Goal: Information Seeking & Learning: Learn about a topic

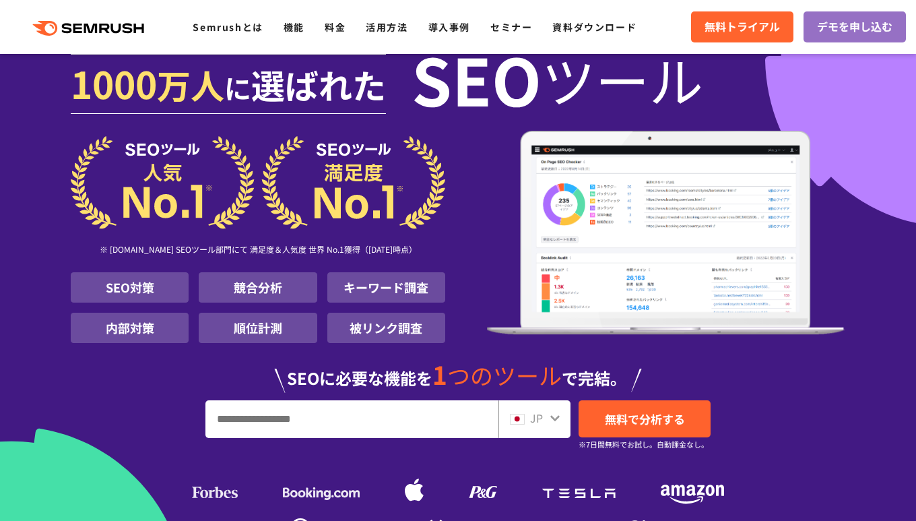
scroll to position [67, 0]
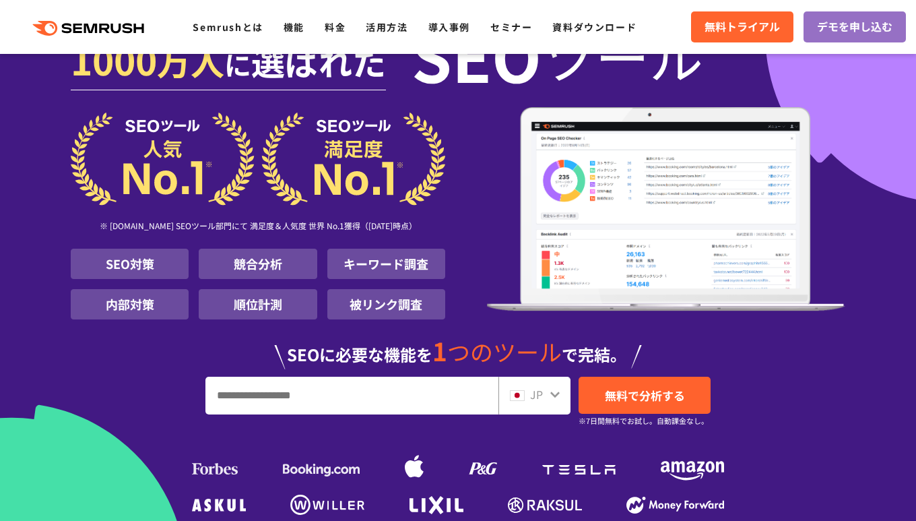
click at [604, 178] on img at bounding box center [666, 209] width 358 height 204
click at [602, 159] on img at bounding box center [666, 209] width 358 height 204
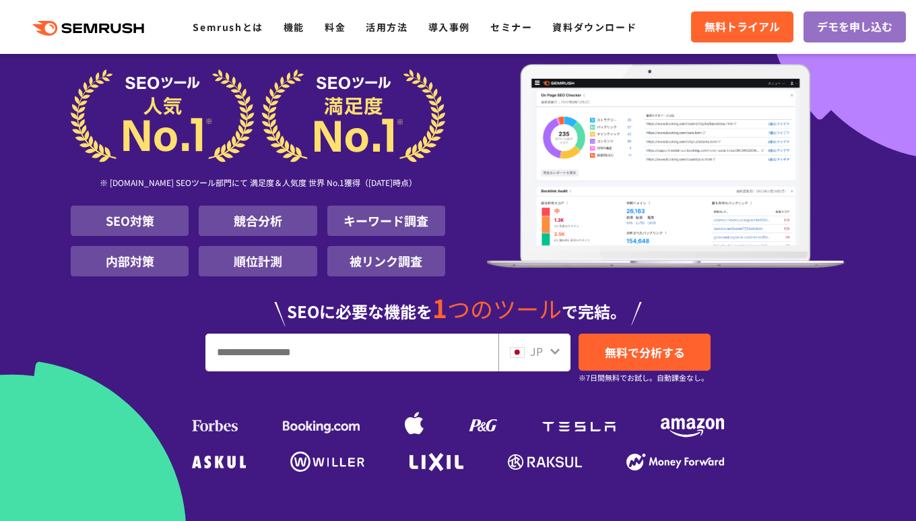
scroll to position [269, 0]
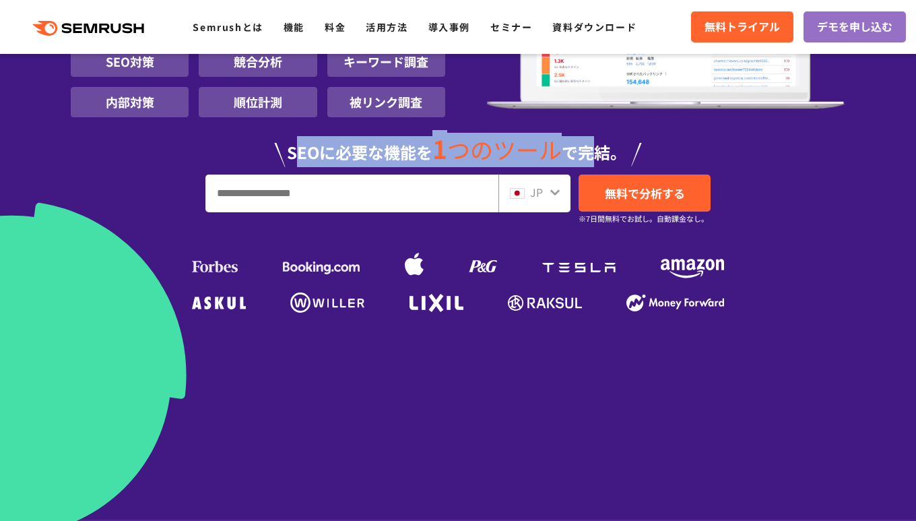
drag, startPoint x: 293, startPoint y: 131, endPoint x: 595, endPoint y: 144, distance: 302.1
click at [595, 144] on div "SEOに必要な機能を 1 つのツール で完結。" at bounding box center [458, 145] width 775 height 44
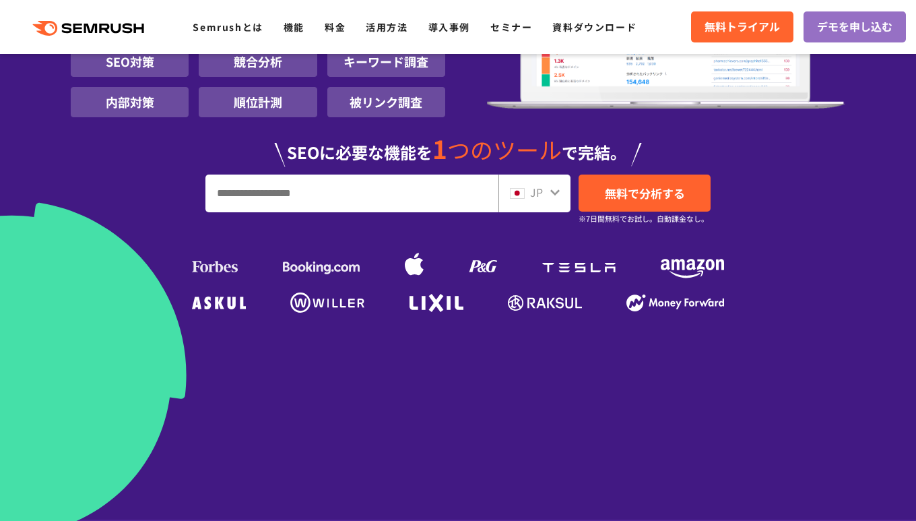
click at [245, 336] on section "[DATE] 万人 に 選ばれた SEO ツール ※ [DOMAIN_NAME] SEOツール部門にて 満足度＆人気度 世界 No.1獲得（[DATE]時点）…" at bounding box center [458, 228] width 916 height 994
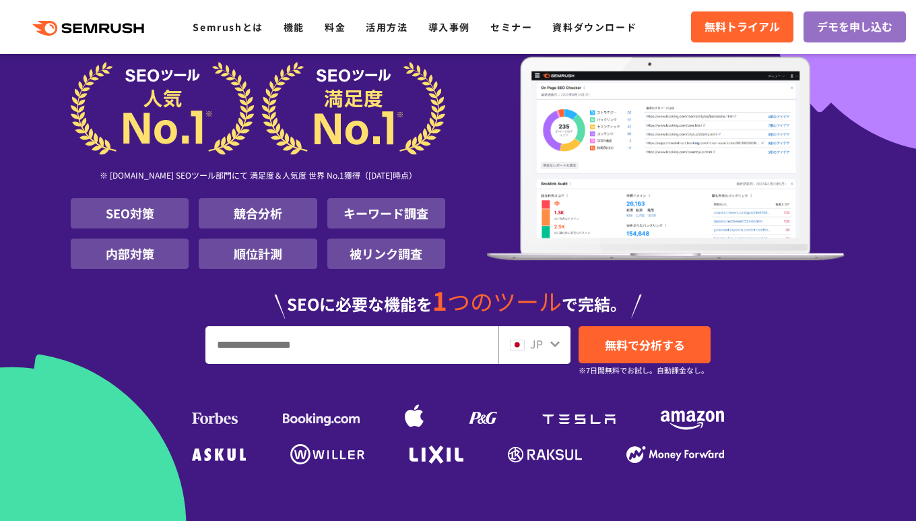
scroll to position [67, 0]
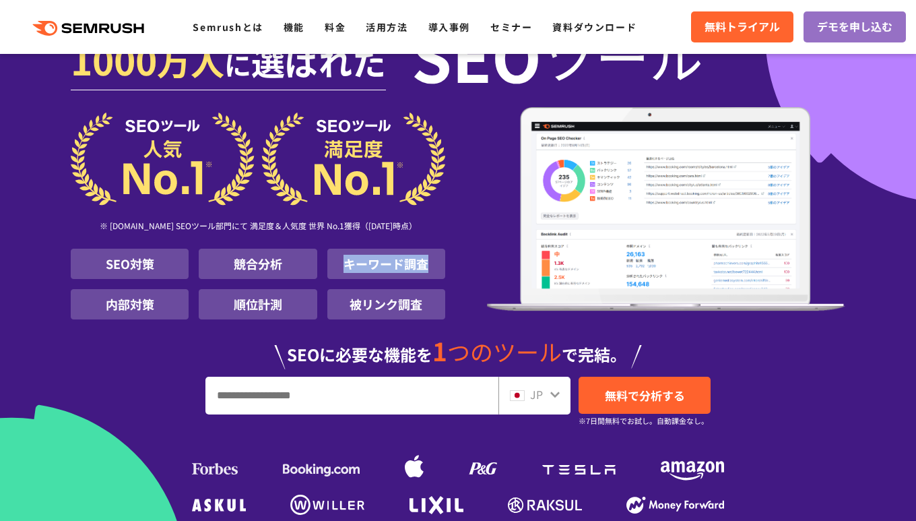
drag, startPoint x: 340, startPoint y: 241, endPoint x: 429, endPoint y: 244, distance: 89.0
click at [429, 249] on li "キーワード調査" at bounding box center [386, 264] width 118 height 30
drag, startPoint x: 429, startPoint y: 244, endPoint x: 417, endPoint y: 250, distance: 13.6
click at [417, 250] on li "キーワード調査" at bounding box center [386, 264] width 118 height 30
drag, startPoint x: 238, startPoint y: 245, endPoint x: 287, endPoint y: 247, distance: 49.2
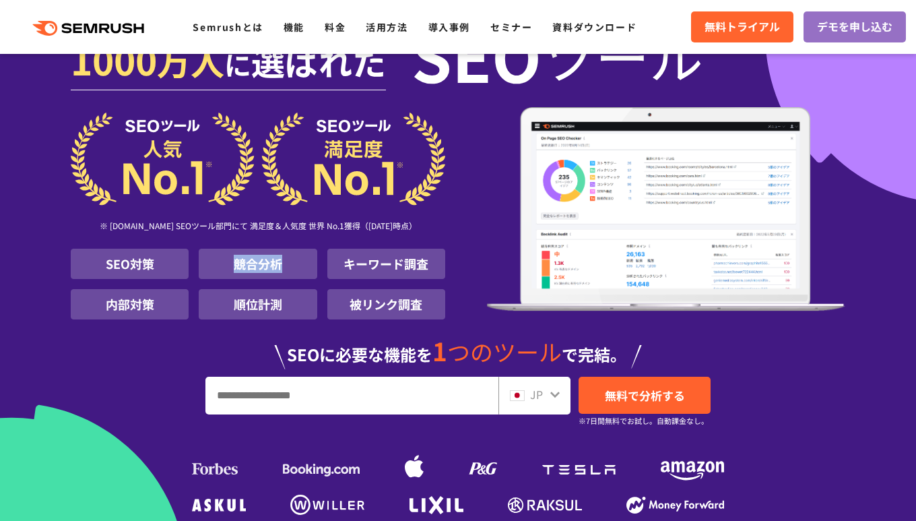
click at [287, 249] on li "競合分析" at bounding box center [258, 264] width 118 height 30
drag, startPoint x: 287, startPoint y: 247, endPoint x: 267, endPoint y: 259, distance: 23.9
click at [267, 259] on ul "SEO対策 競合分析 キーワード調査 内部対策 順位計測 被リンク調査" at bounding box center [258, 284] width 375 height 71
drag, startPoint x: 233, startPoint y: 277, endPoint x: 298, endPoint y: 284, distance: 65.0
click at [298, 289] on li "順位計測" at bounding box center [258, 304] width 118 height 30
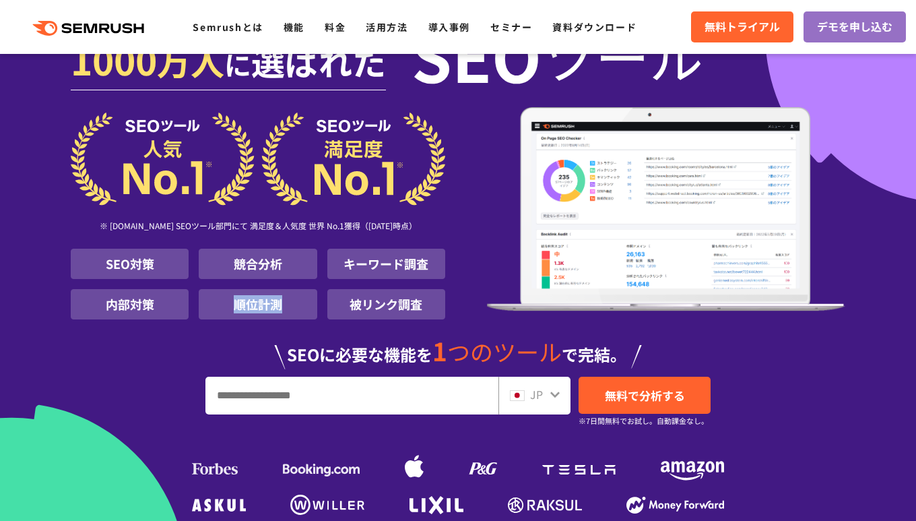
click at [298, 289] on li "順位計測" at bounding box center [258, 304] width 118 height 30
drag, startPoint x: 352, startPoint y: 282, endPoint x: 424, endPoint y: 286, distance: 72.2
click at [424, 289] on li "被リンク調査" at bounding box center [386, 304] width 118 height 30
drag, startPoint x: 424, startPoint y: 286, endPoint x: 409, endPoint y: 289, distance: 15.7
click at [413, 289] on li "被リンク調査" at bounding box center [386, 304] width 118 height 30
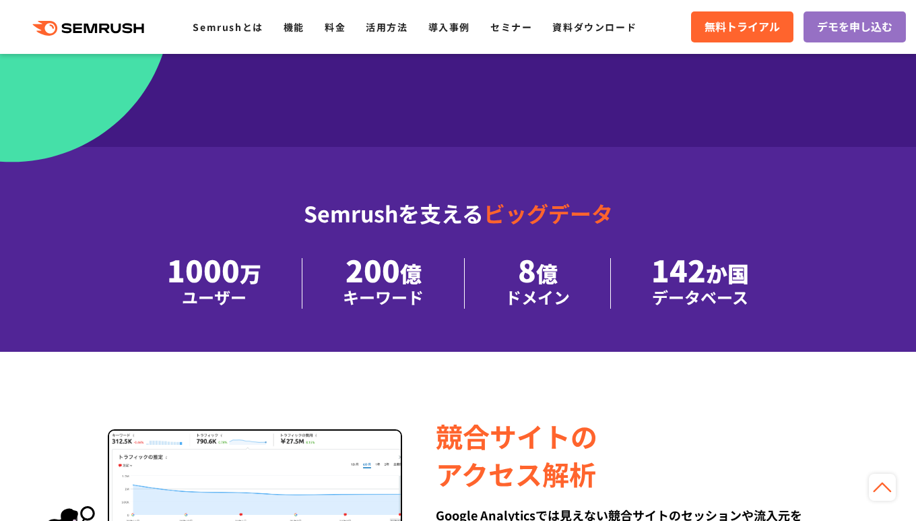
scroll to position [674, 0]
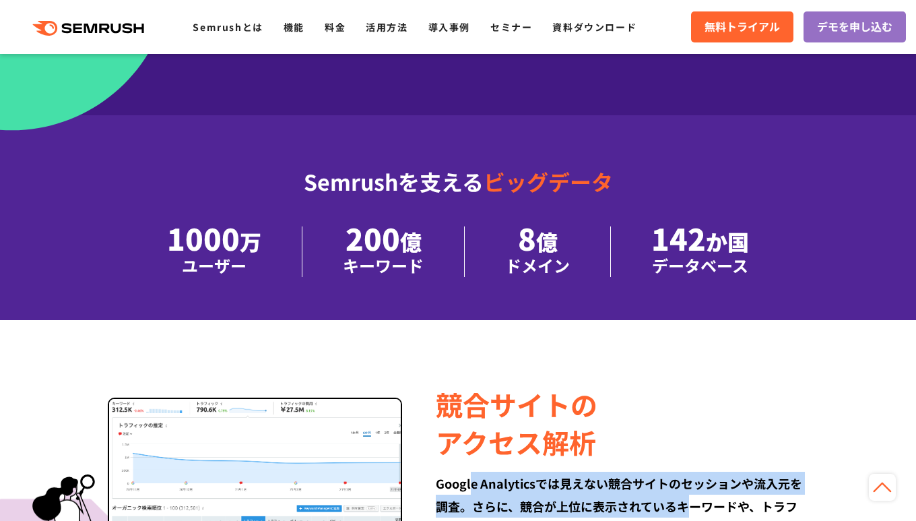
drag, startPoint x: 516, startPoint y: 338, endPoint x: 701, endPoint y: 367, distance: 187.6
click at [701, 472] on div "Google Analyticsでは見えない競合サイトのセッションや流入元を調査。さらに、競合が上位に表示されているキーワードや、トラフィックが多いランディン…" at bounding box center [622, 518] width 373 height 92
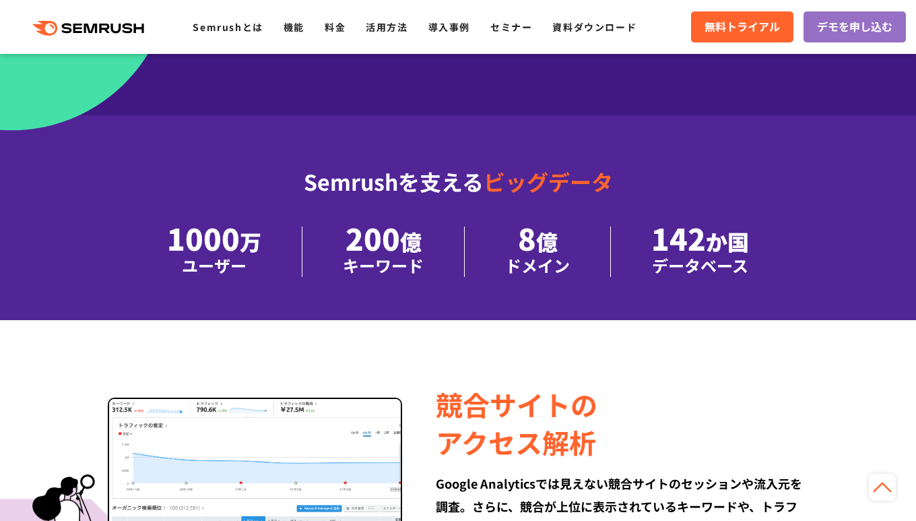
drag, startPoint x: 701, startPoint y: 367, endPoint x: 709, endPoint y: 387, distance: 21.1
click at [709, 472] on div "Google Analyticsでは見えない競合サイトのセッションや流入元を調査。さらに、競合が上位に表示されているキーワードや、トラフィックが多いランディン…" at bounding box center [622, 518] width 373 height 92
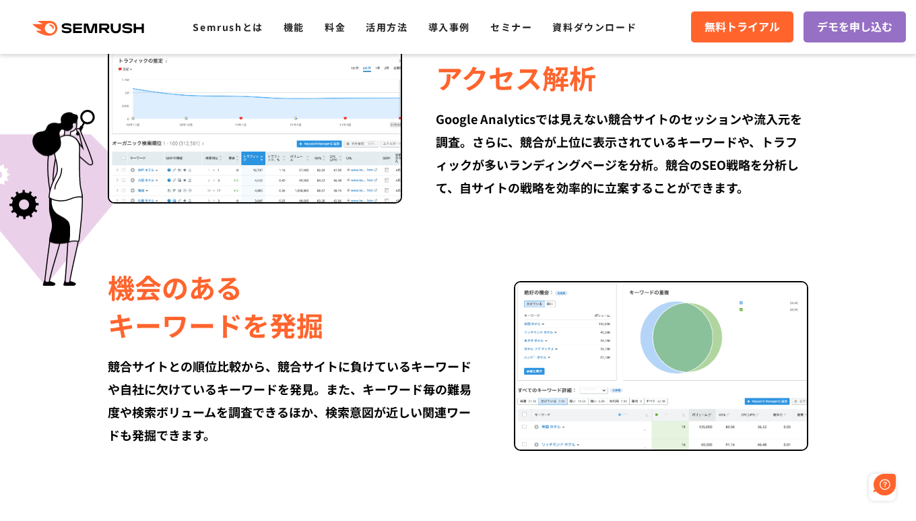
scroll to position [1078, 0]
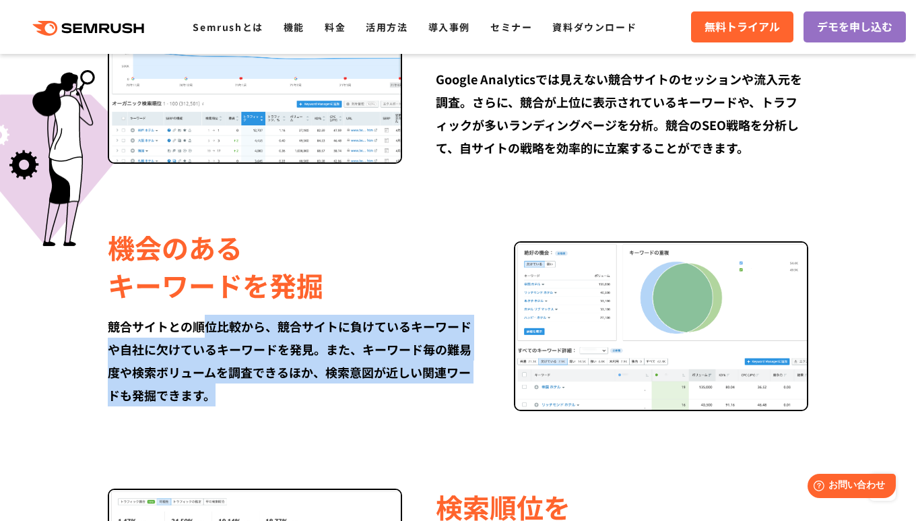
drag, startPoint x: 201, startPoint y: 182, endPoint x: 285, endPoint y: 247, distance: 106.1
click at [285, 315] on div "競合サイトとの順位比較から、競合サイトに負けているキーワードや自社に欠けているキーワードを発見。また、キーワード毎の難易度や検索ボリュームを調査できるほか、検…" at bounding box center [294, 361] width 373 height 92
drag, startPoint x: 285, startPoint y: 247, endPoint x: 277, endPoint y: 259, distance: 14.0
click at [277, 259] on div "機会のある キーワードを発掘 競合サイトとの順位比較から、競合サイトに負けているキーワードや自社に欠けているキーワードを発見。また、キーワード毎の難易度や検索…" at bounding box center [458, 317] width 775 height 187
drag, startPoint x: 192, startPoint y: 239, endPoint x: 113, endPoint y: 181, distance: 98.0
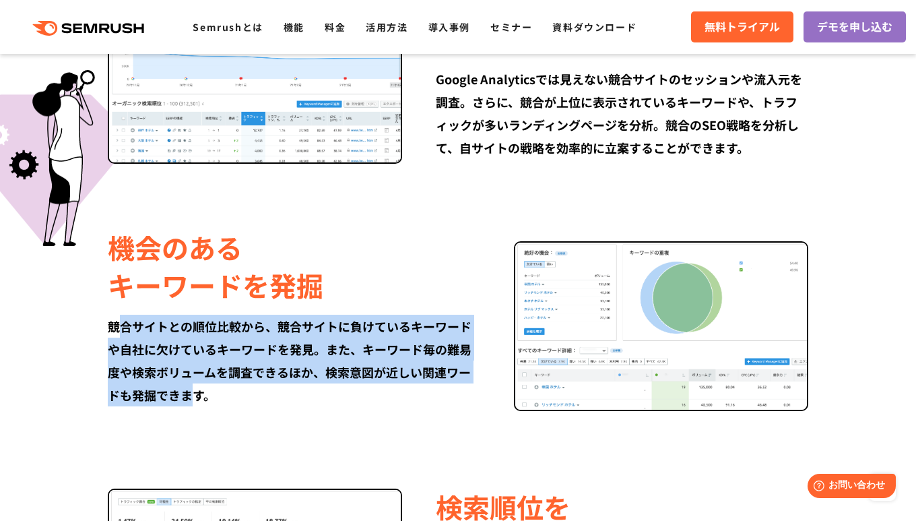
click at [113, 315] on div "競合サイトとの順位比較から、競合サイトに負けているキーワードや自社に欠けているキーワードを発見。また、キーワード毎の難易度や検索ボリュームを調査できるほか、検…" at bounding box center [294, 361] width 373 height 92
click at [108, 315] on div "競合サイトとの順位比較から、競合サイトに負けているキーワードや自社に欠けているキーワードを発見。また、キーワード毎の難易度や検索ボリュームを調査できるほか、検…" at bounding box center [294, 361] width 373 height 92
click at [106, 224] on div "機会のある キーワードを発掘 競合サイトとの順位比較から、競合サイトに負けているキーワードや自社に欠けているキーワードを発見。また、キーワード毎の難易度や検索…" at bounding box center [458, 317] width 775 height 187
drag, startPoint x: 111, startPoint y: 178, endPoint x: 248, endPoint y: 256, distance: 157.5
click at [248, 315] on div "競合サイトとの順位比較から、競合サイトに負けているキーワードや自社に欠けているキーワードを発見。また、キーワード毎の難易度や検索ボリュームを調査できるほか、検…" at bounding box center [294, 361] width 373 height 92
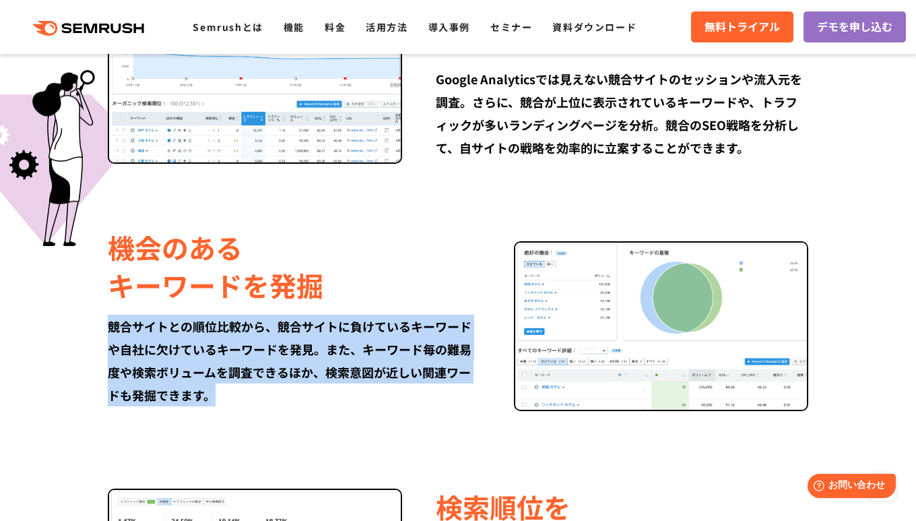
click at [251, 259] on div "機会のある キーワードを発掘 競合サイトとの順位比較から、競合サイトに負けているキーワードや自社に欠けているキーワードを発見。また、キーワード毎の難易度や検索…" at bounding box center [458, 317] width 775 height 187
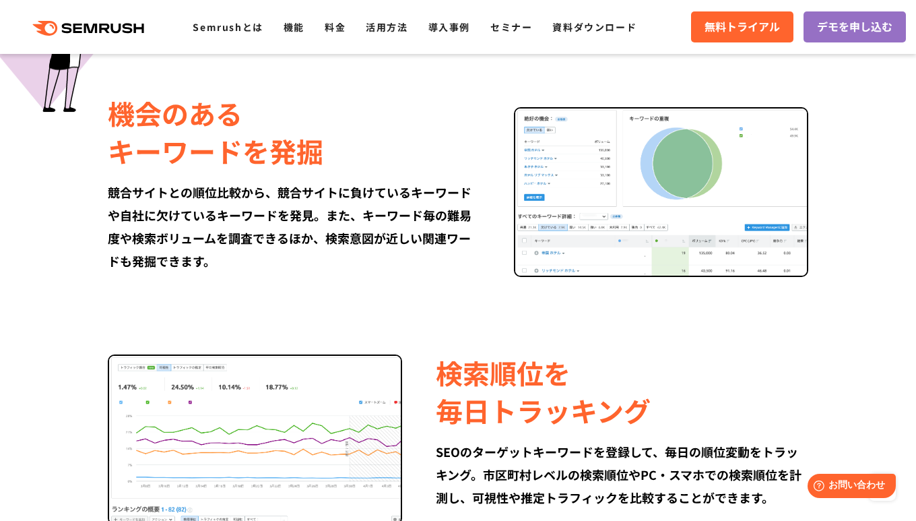
scroll to position [1213, 0]
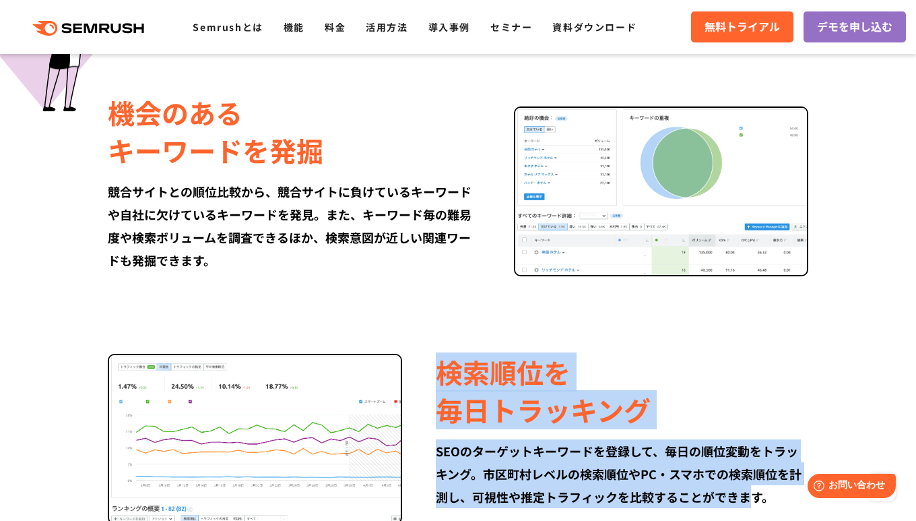
drag, startPoint x: 445, startPoint y: 238, endPoint x: 747, endPoint y: 350, distance: 322.1
click at [747, 353] on div "検索順位を 毎日トラッキング SEOのターゲットキーワードを登録して、毎日の順位変動をトラッキング。市区町村レベルの検索順位やPC・スマホでの検索順位を計測し…" at bounding box center [605, 430] width 406 height 155
click at [747, 439] on div "SEOのターゲットキーワードを登録して、毎日の順位変動をトラッキング。市区町村レベルの検索順位やPC・スマホでの検索順位を計測し、可視性や推定トラフィックを比…" at bounding box center [622, 473] width 373 height 69
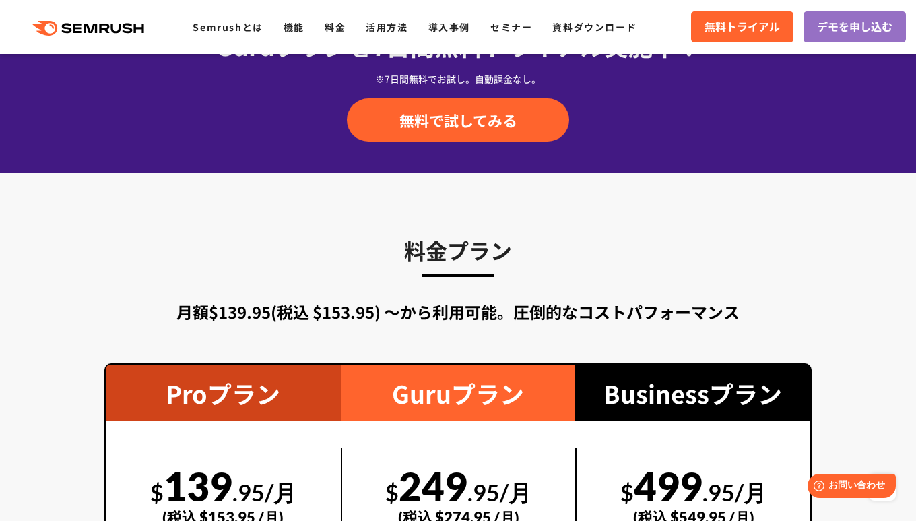
scroll to position [2493, 0]
